Goal: Obtain resource: Download file/media

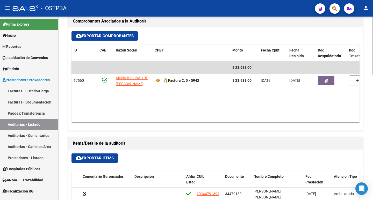
scroll to position [233, 0]
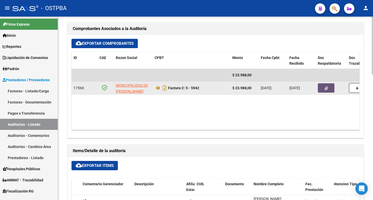
click at [326, 87] on icon "button" at bounding box center [325, 88] width 3 height 4
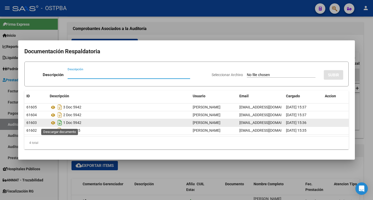
click at [59, 123] on icon "Descargar documento" at bounding box center [59, 123] width 7 height 8
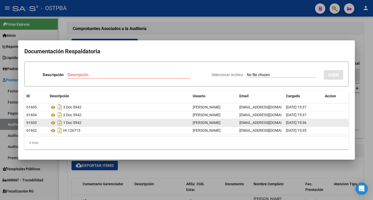
click at [220, 27] on div at bounding box center [186, 100] width 373 height 200
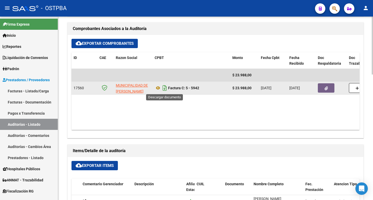
click at [163, 88] on icon "Descargar documento" at bounding box center [164, 88] width 7 height 8
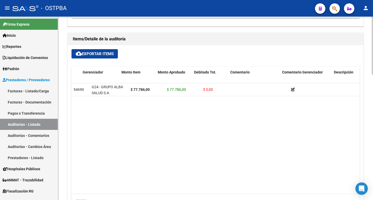
scroll to position [0, 184]
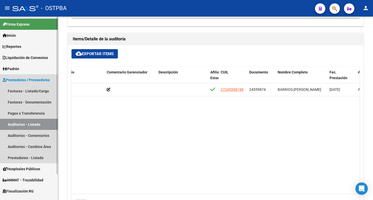
click at [15, 122] on link "Auditorías - Listado" at bounding box center [29, 124] width 58 height 11
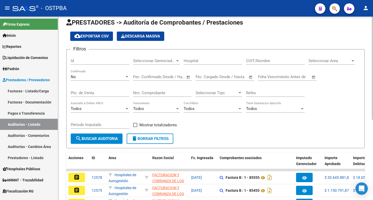
scroll to position [142, 0]
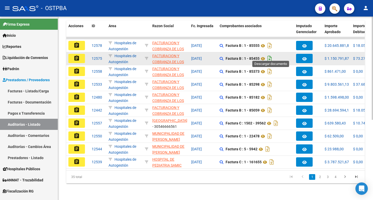
click at [270, 55] on icon "Descargar documento" at bounding box center [269, 58] width 7 height 8
click at [75, 55] on mat-icon "assignment" at bounding box center [77, 58] width 6 height 6
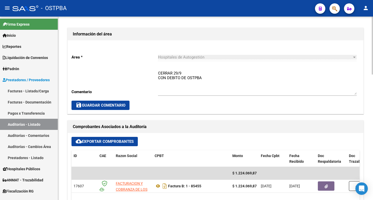
scroll to position [207, 0]
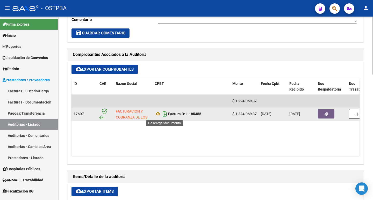
click at [163, 115] on icon "Descargar documento" at bounding box center [164, 114] width 7 height 8
click at [326, 114] on icon "button" at bounding box center [325, 114] width 3 height 4
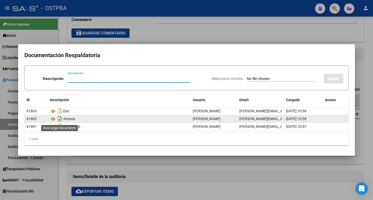
click at [58, 119] on icon "Descargar documento" at bounding box center [59, 119] width 7 height 8
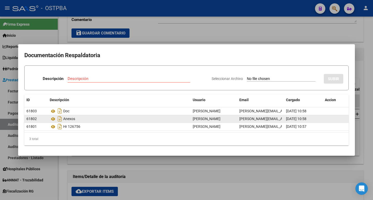
click at [183, 33] on div at bounding box center [186, 100] width 373 height 200
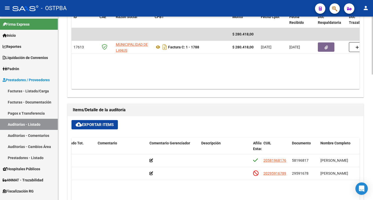
scroll to position [259, 0]
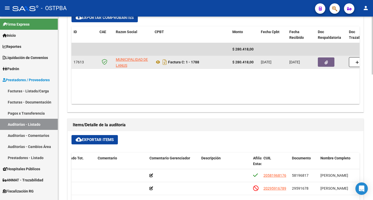
click at [323, 64] on button "button" at bounding box center [326, 61] width 17 height 9
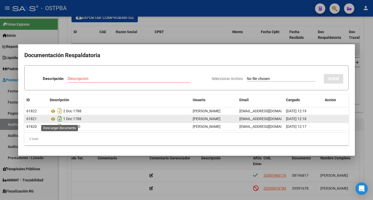
click at [60, 119] on icon "Descargar documento" at bounding box center [59, 119] width 7 height 8
click at [147, 32] on div at bounding box center [186, 100] width 373 height 200
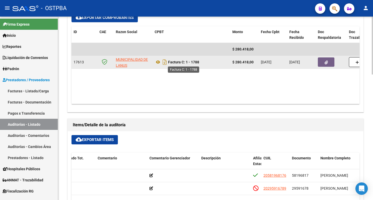
click at [186, 62] on strong "Factura C: 1 - 1788" at bounding box center [183, 62] width 31 height 4
click at [164, 63] on icon "Descargar documento" at bounding box center [164, 62] width 7 height 8
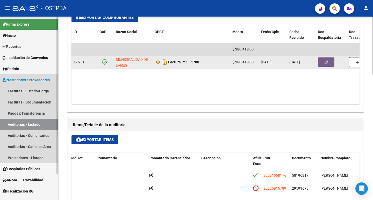
click at [24, 121] on link "Auditorías - Listado" at bounding box center [29, 124] width 58 height 11
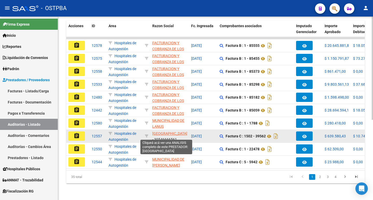
scroll to position [116, 0]
